Goal: Task Accomplishment & Management: Manage account settings

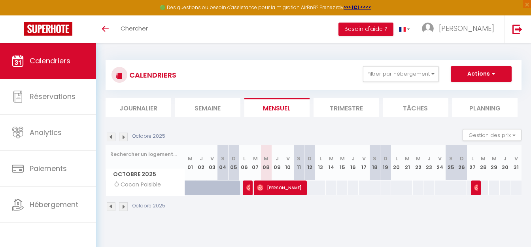
click at [123, 206] on img at bounding box center [123, 206] width 9 height 9
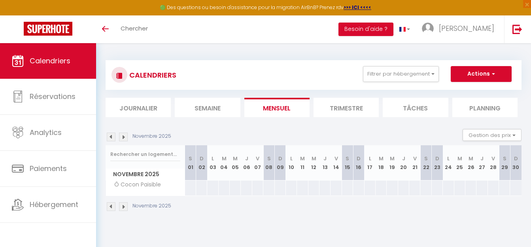
click at [111, 208] on img at bounding box center [111, 206] width 9 height 9
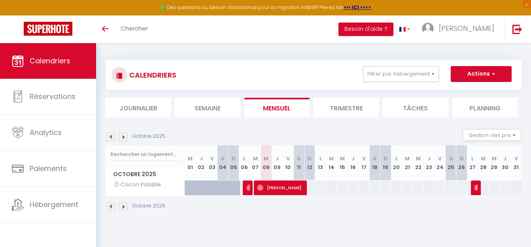
click at [248, 187] on img at bounding box center [249, 187] width 6 height 6
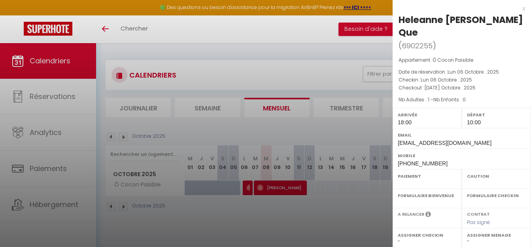
select select "OK"
select select "1"
select select "0"
select select "1"
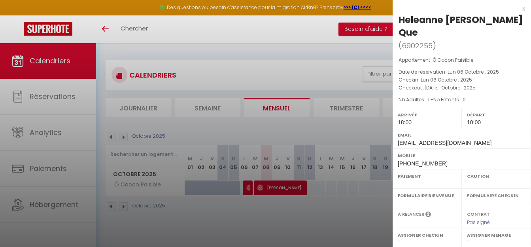
select select
select select "50586"
click at [276, 186] on div at bounding box center [265, 123] width 531 height 247
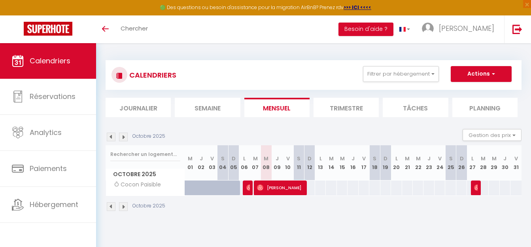
click at [275, 186] on span "[PERSON_NAME]" at bounding box center [280, 187] width 46 height 15
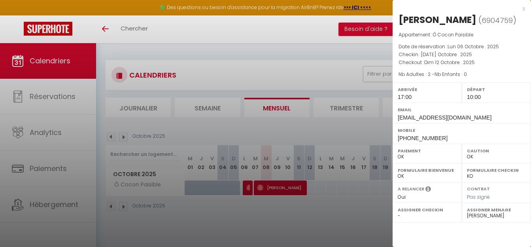
click at [24, 208] on div at bounding box center [265, 123] width 531 height 247
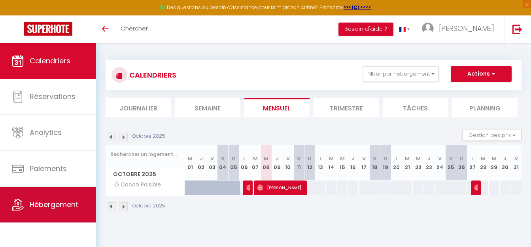
click at [53, 205] on span "Hébergement" at bounding box center [54, 204] width 49 height 10
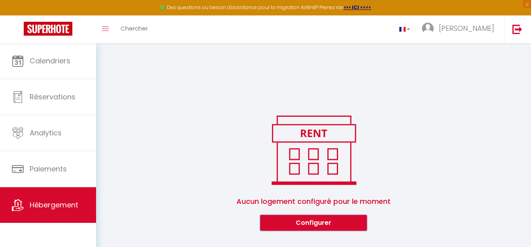
click at [304, 221] on button "Configurer" at bounding box center [313, 223] width 107 height 16
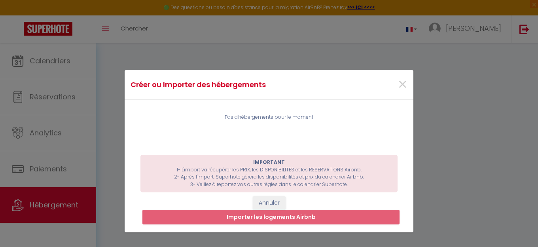
click at [51, 137] on div "Créer ou Importer des hébergements × Pas d'hébergements pour le moment IMPORTAN…" at bounding box center [269, 123] width 538 height 247
click at [54, 136] on div "Créer ou Importer des hébergements × Pas d'hébergements pour le moment IMPORTAN…" at bounding box center [269, 123] width 538 height 247
click at [40, 136] on div "Créer ou Importer des hébergements × Pas d'hébergements pour le moment IMPORTAN…" at bounding box center [269, 123] width 538 height 247
click at [41, 172] on div "Créer ou Importer des hébergements × Pas d'hébergements pour le moment IMPORTAN…" at bounding box center [269, 123] width 538 height 247
click at [398, 83] on span "×" at bounding box center [403, 85] width 10 height 24
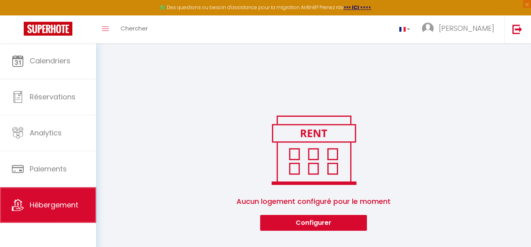
click at [43, 212] on link "Hébergement" at bounding box center [48, 205] width 96 height 36
